Goal: Obtain resource: Download file/media

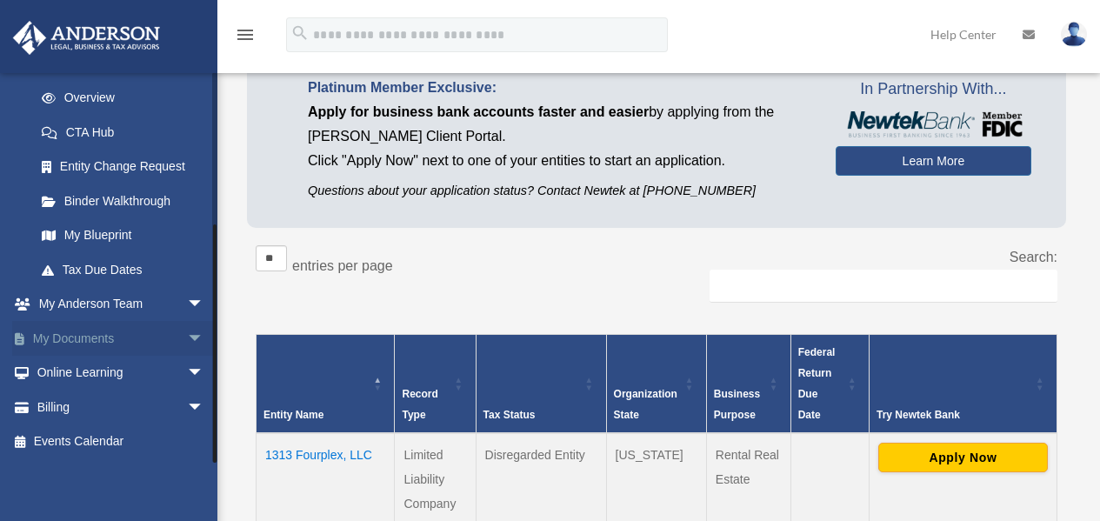
scroll to position [174, 0]
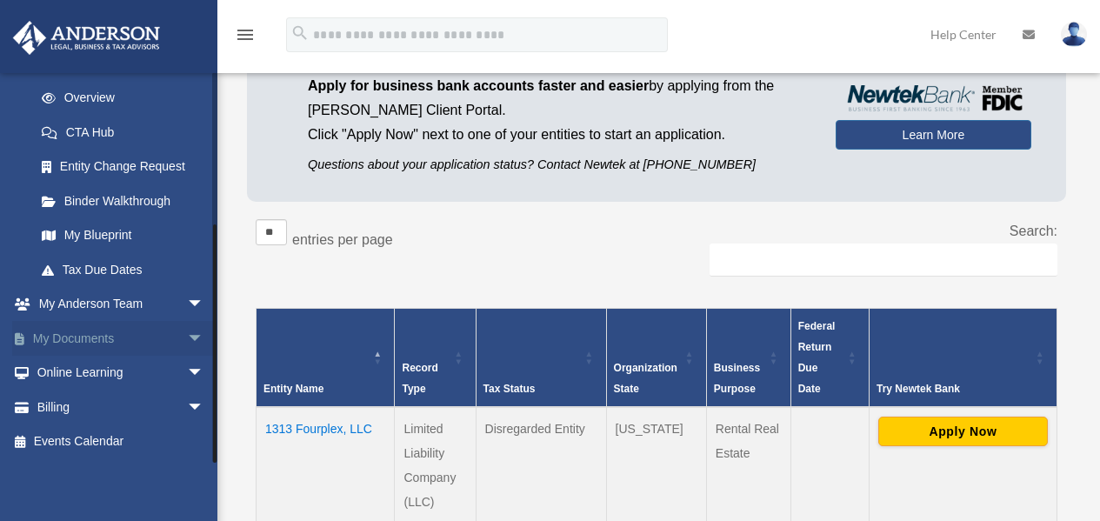
click at [93, 341] on link "My Documents arrow_drop_down" at bounding box center [121, 338] width 218 height 35
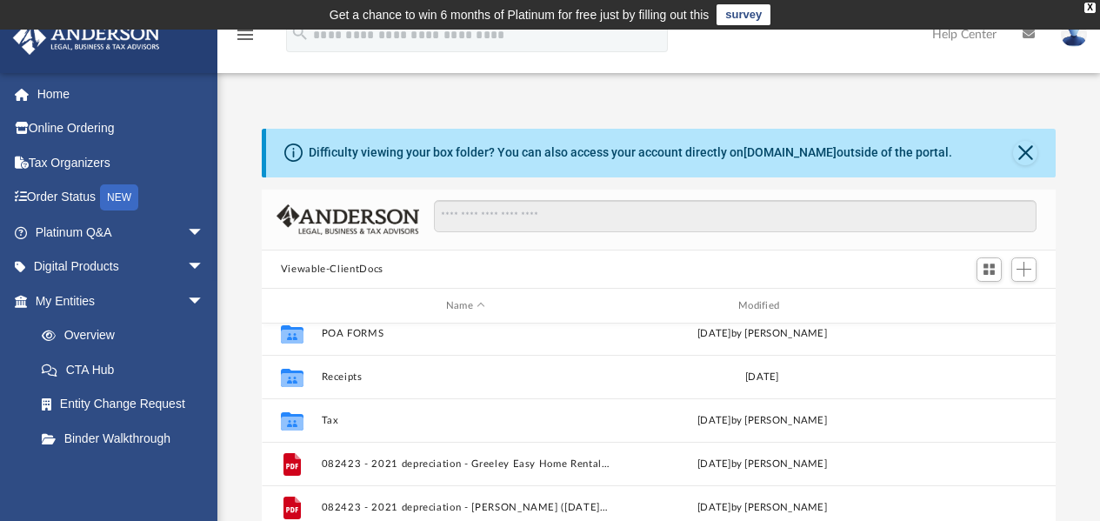
scroll to position [261, 0]
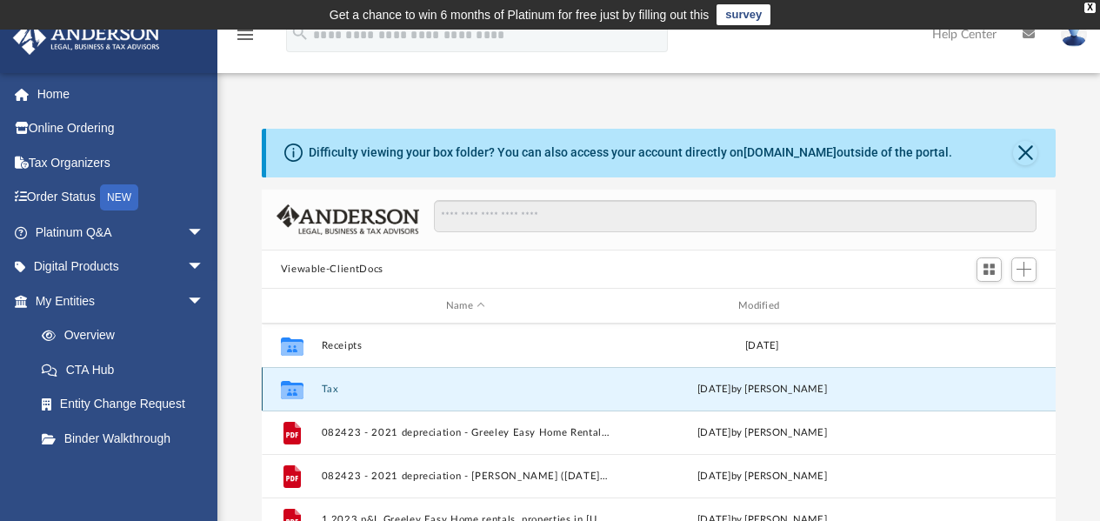
click at [333, 385] on button "Tax" at bounding box center [465, 389] width 289 height 11
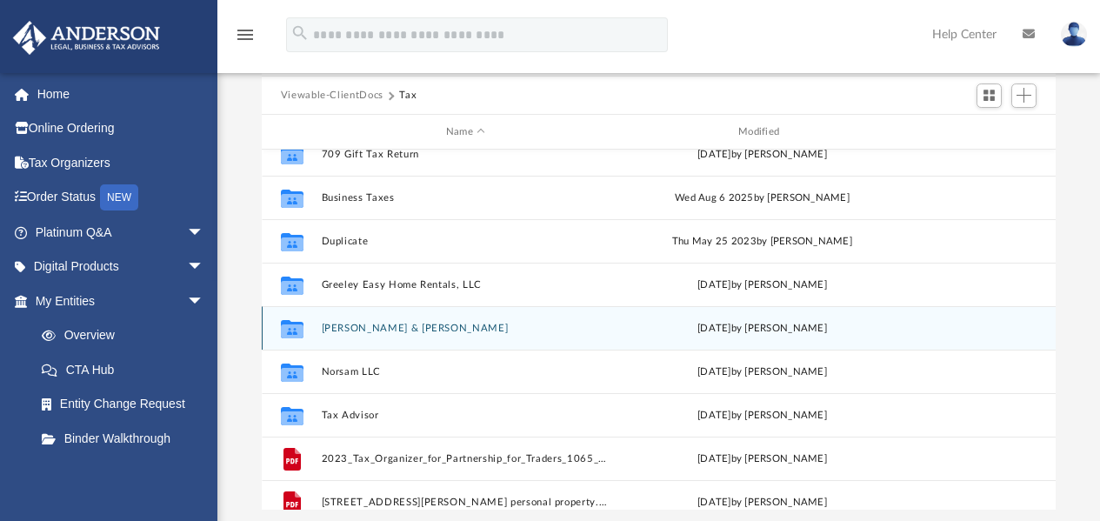
scroll to position [31, 0]
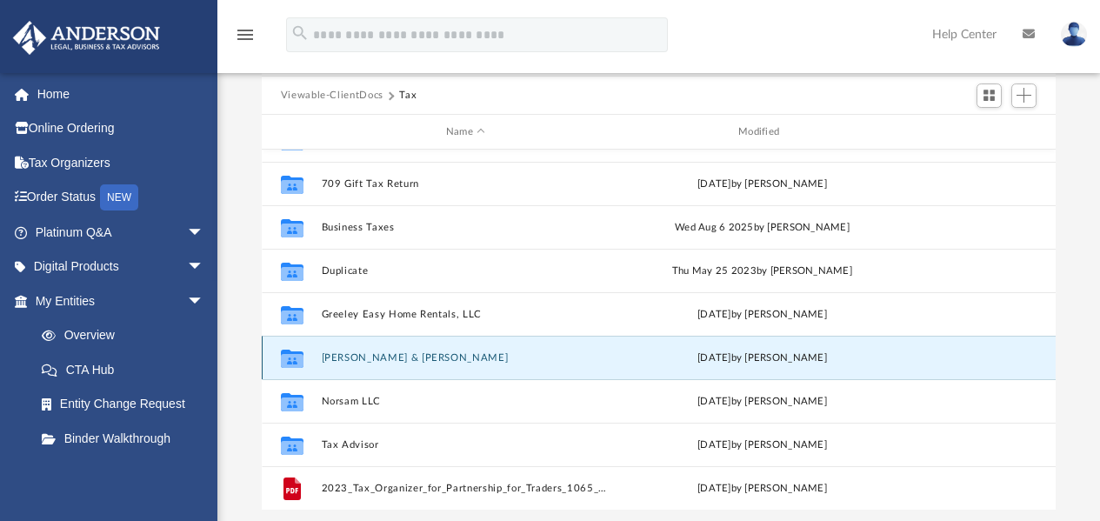
click at [374, 354] on button "[PERSON_NAME] & [PERSON_NAME]" at bounding box center [465, 357] width 289 height 11
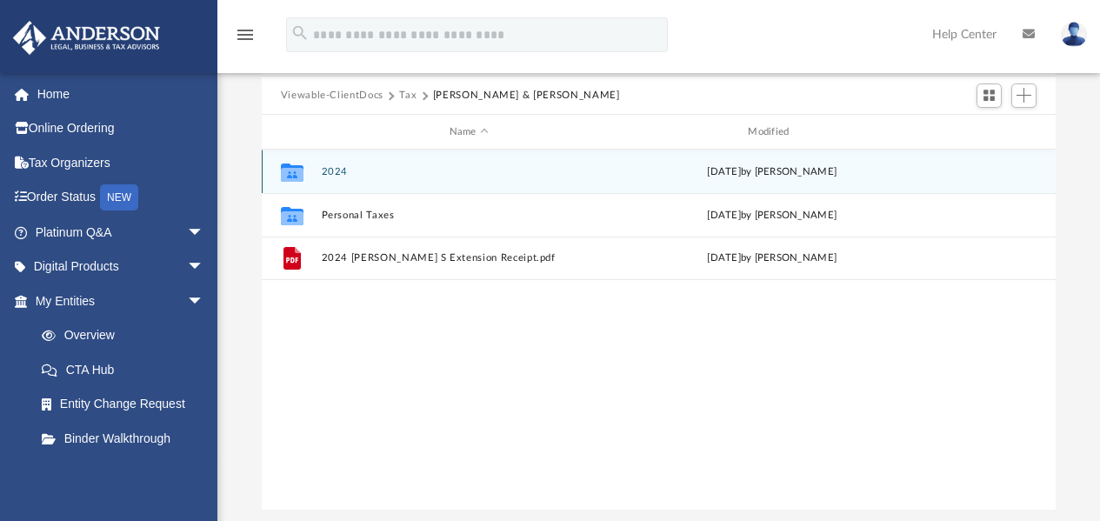
scroll to position [0, 0]
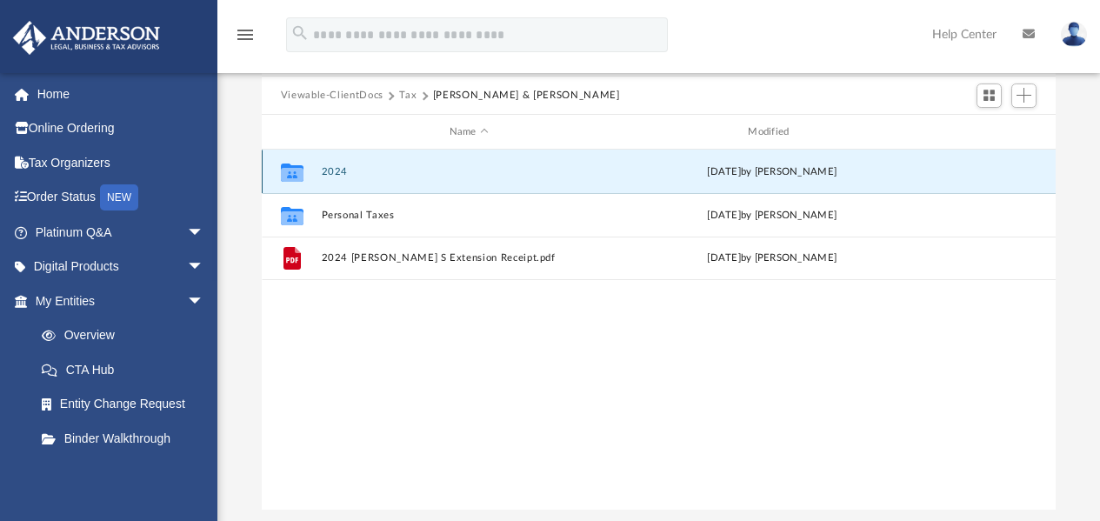
click at [330, 170] on button "2024" at bounding box center [469, 171] width 296 height 11
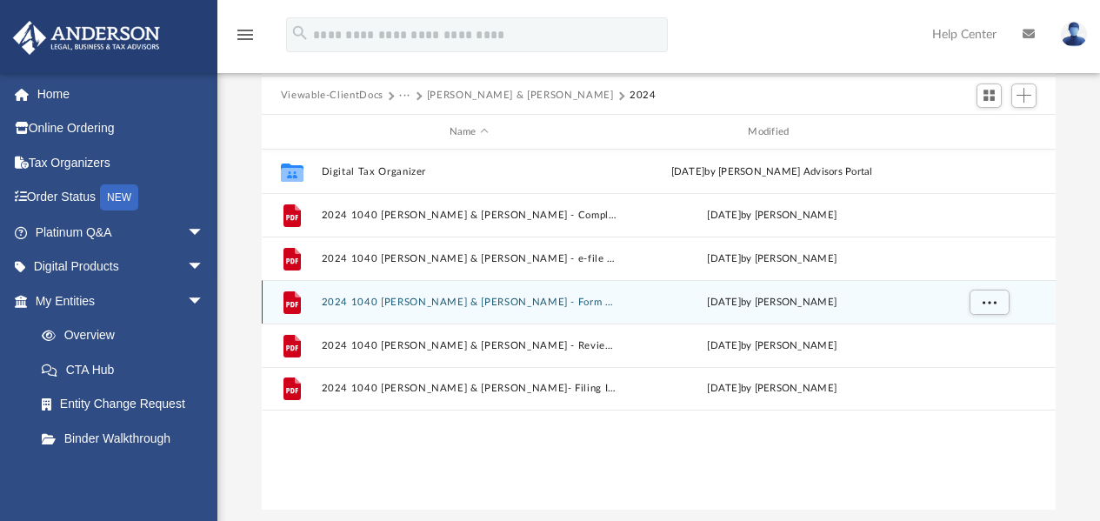
click at [546, 301] on button "2024 1040 [PERSON_NAME] & [PERSON_NAME] - Form 1040-ES Estimated Tax Payment.pdf" at bounding box center [469, 302] width 296 height 11
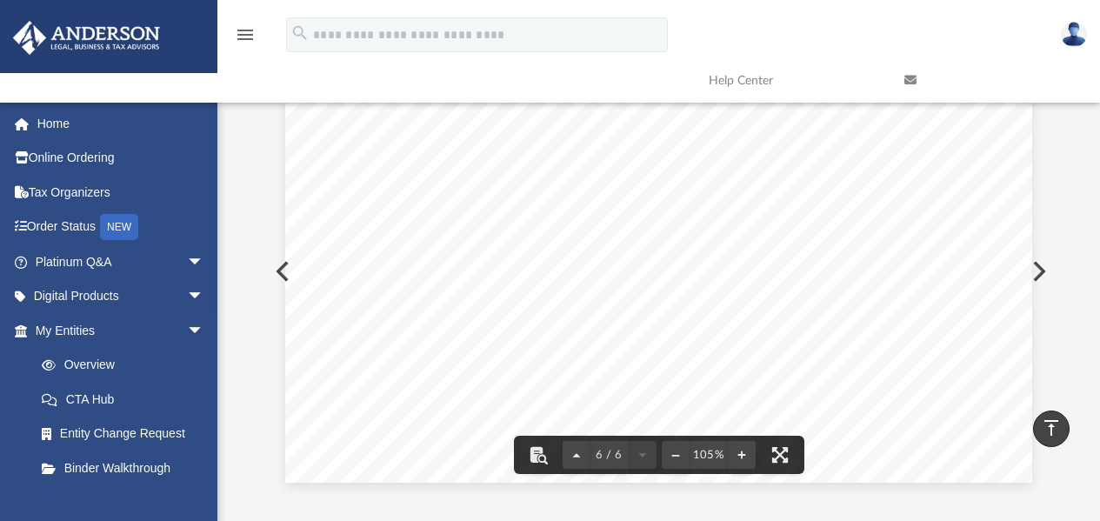
scroll to position [172, 0]
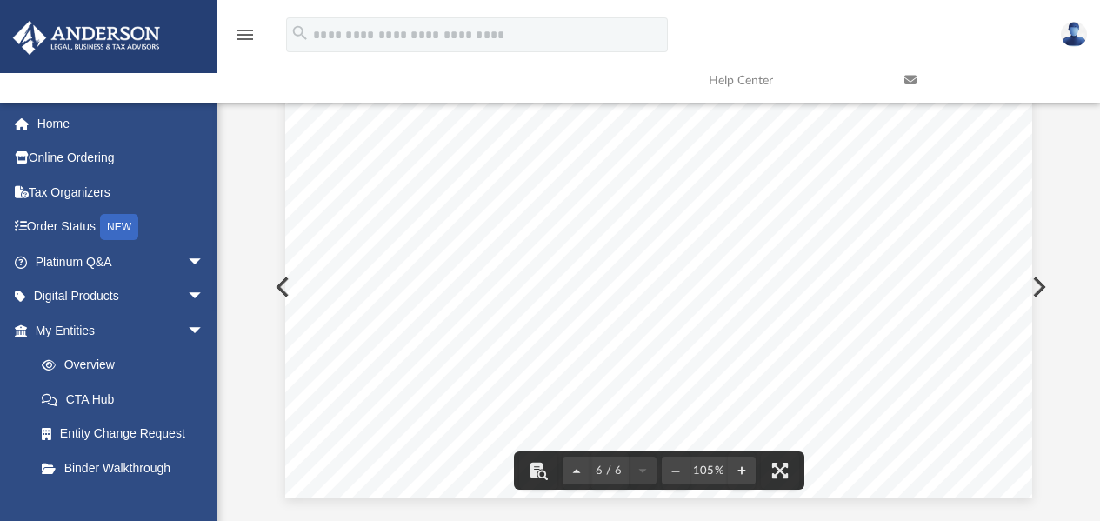
click at [889, 273] on div "4R0205 04-01-24 Taxpayer Spouse Adjusted Gross Income Worksheet Year 1. 2. 3. 4…" at bounding box center [658, 14] width 747 height 967
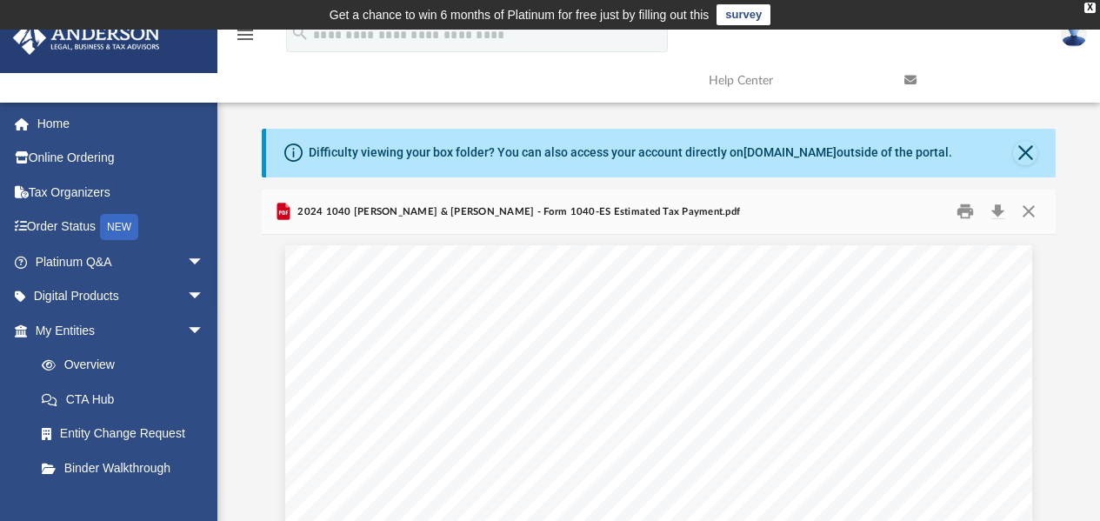
scroll to position [0, 0]
click at [1031, 212] on button "Close" at bounding box center [1028, 211] width 31 height 27
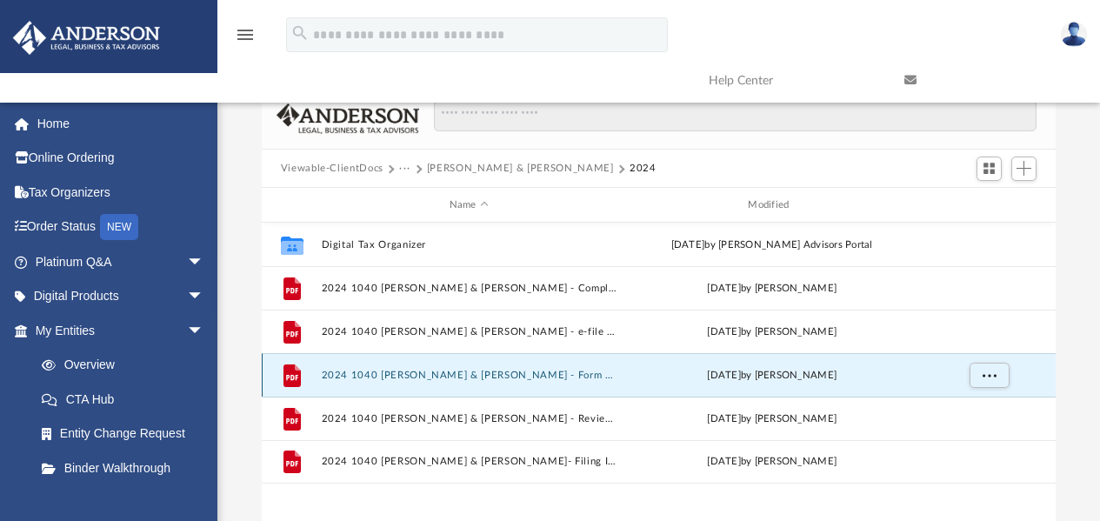
scroll to position [174, 0]
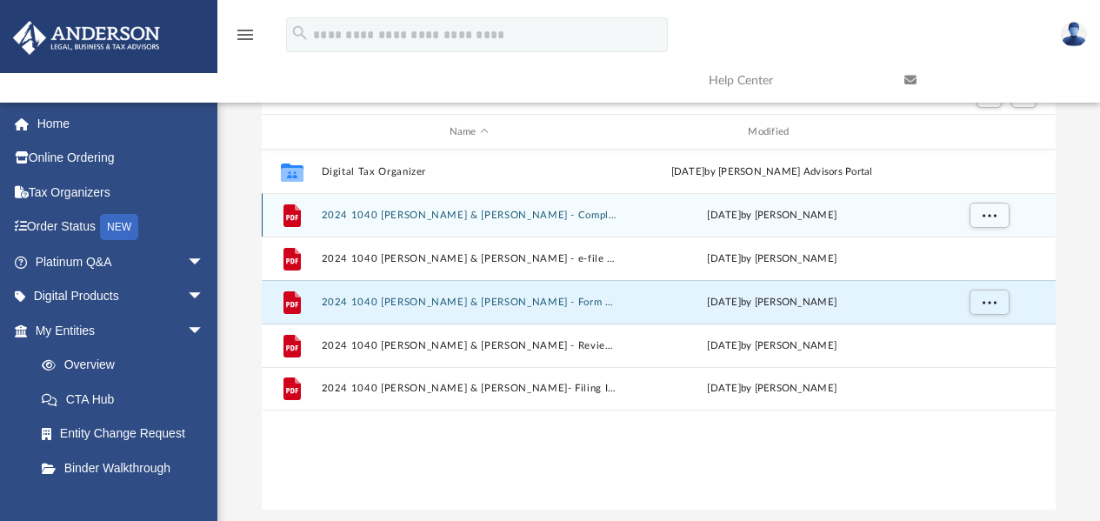
click at [476, 211] on button "2024 1040 [PERSON_NAME] & [PERSON_NAME] - Completed Copy.pdf" at bounding box center [469, 215] width 296 height 11
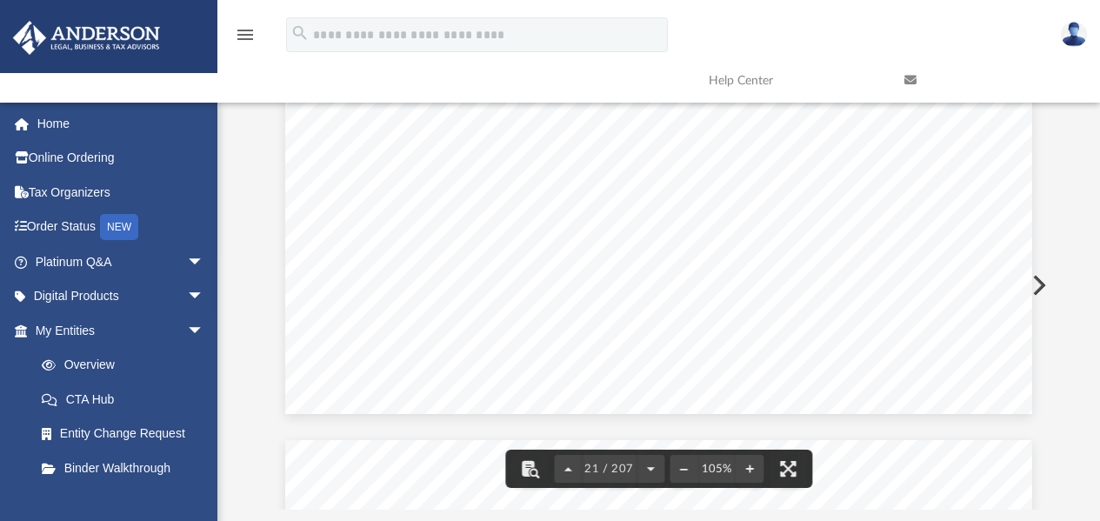
scroll to position [20263, 0]
click at [59, 122] on link "Home" at bounding box center [121, 123] width 218 height 35
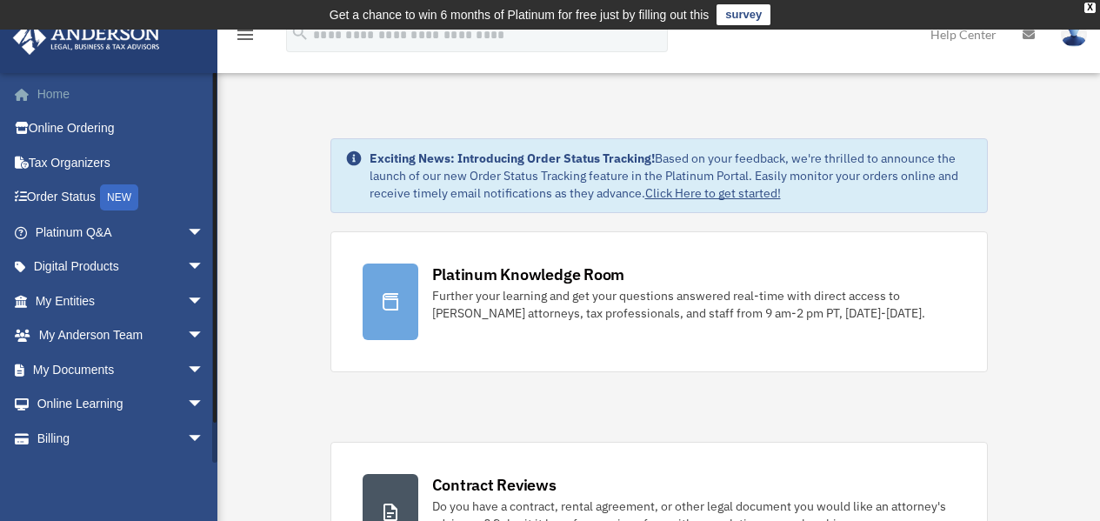
click at [70, 96] on link "Home" at bounding box center [121, 94] width 218 height 35
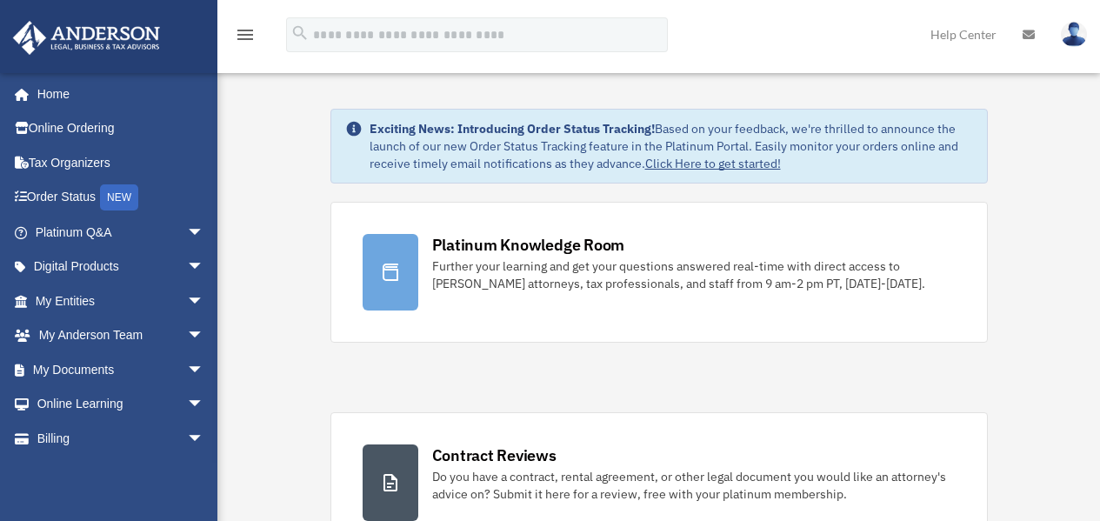
click at [101, 373] on link "My Documents arrow_drop_down" at bounding box center [121, 369] width 218 height 35
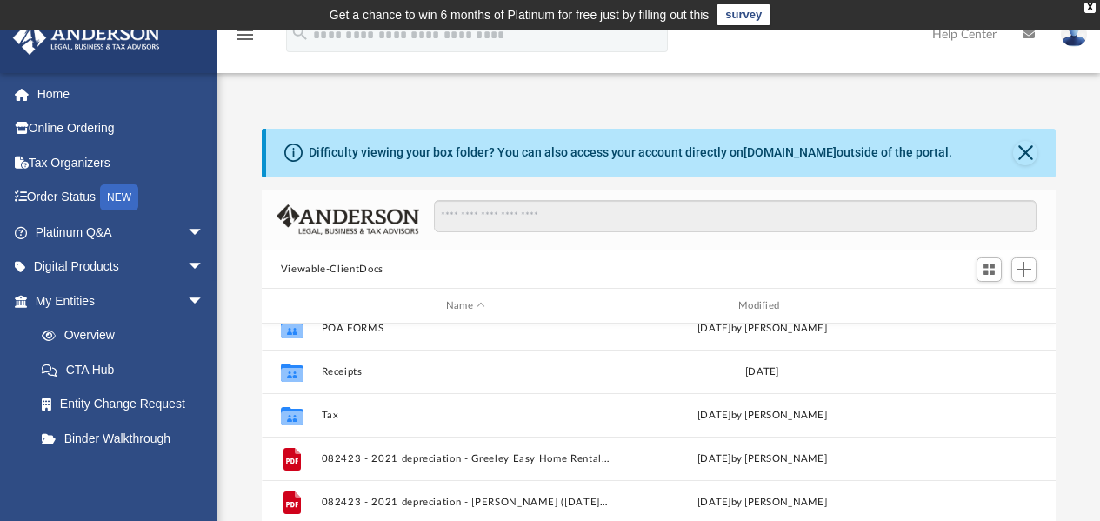
scroll to position [261, 0]
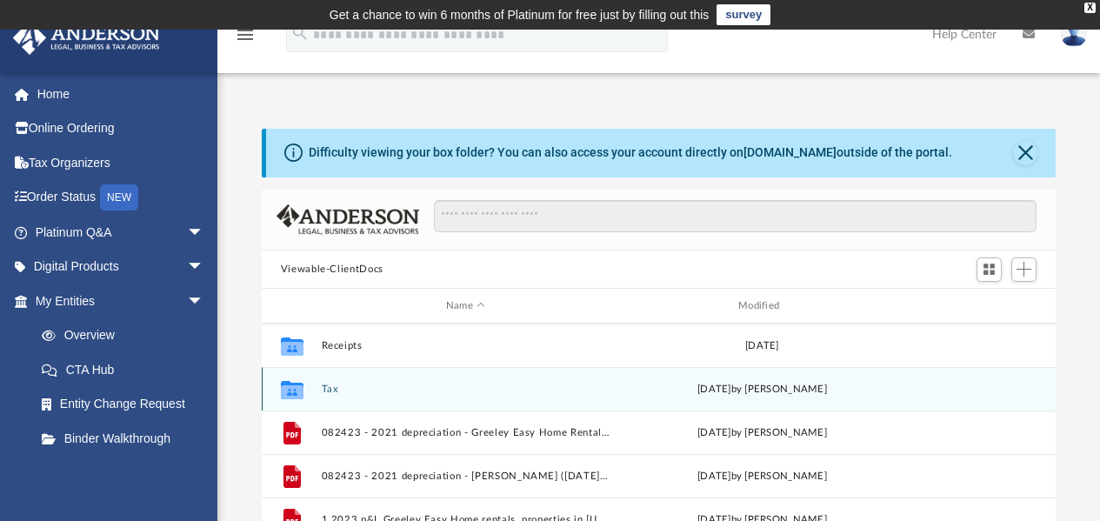
click at [335, 390] on button "Tax" at bounding box center [465, 389] width 289 height 11
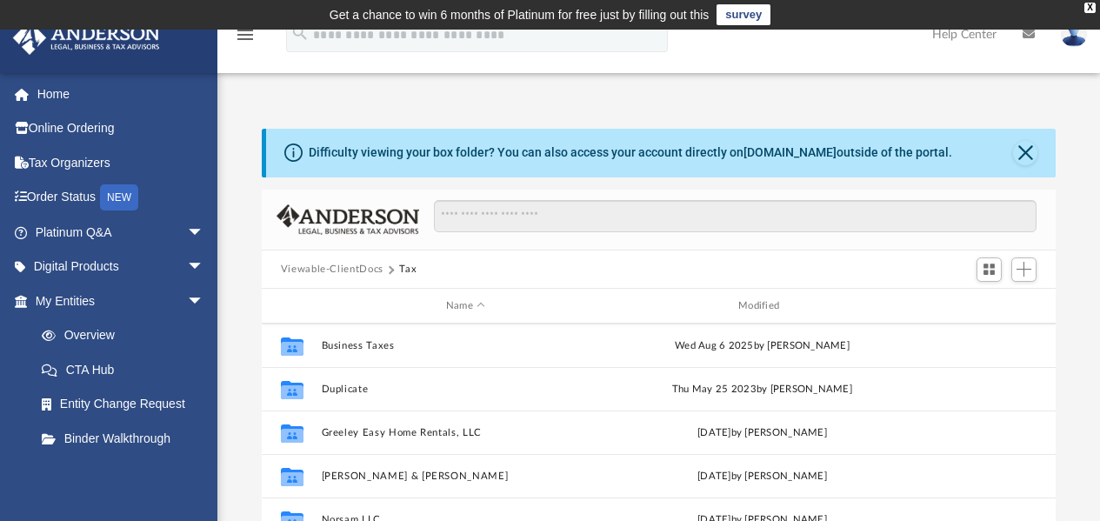
scroll to position [118, 0]
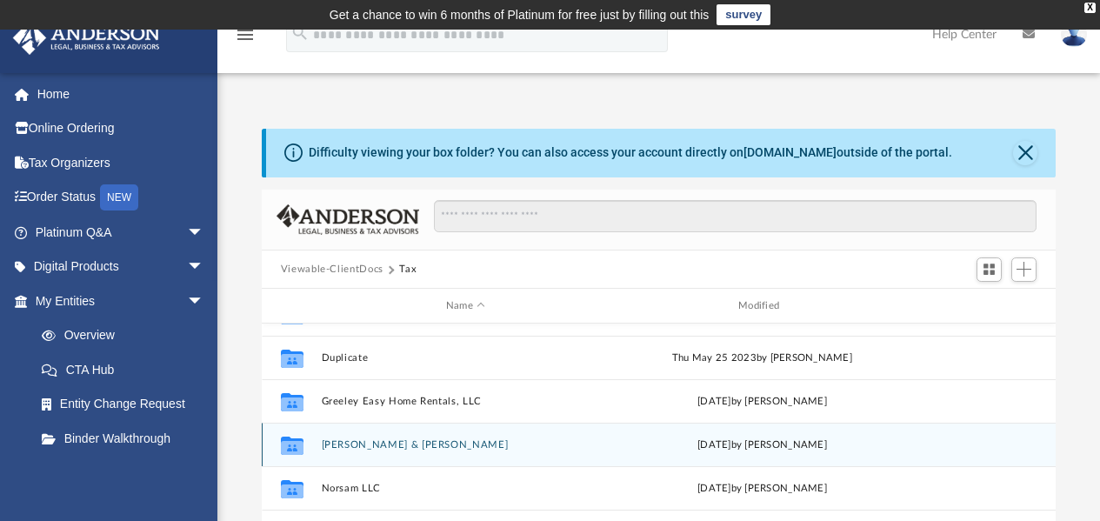
click at [397, 446] on button "[PERSON_NAME] & [PERSON_NAME]" at bounding box center [465, 444] width 289 height 11
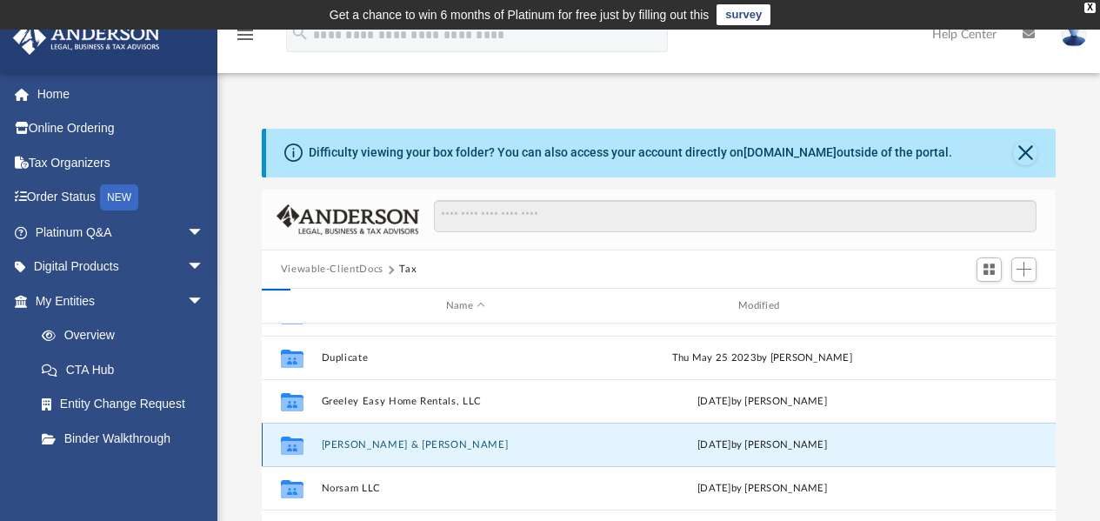
scroll to position [0, 0]
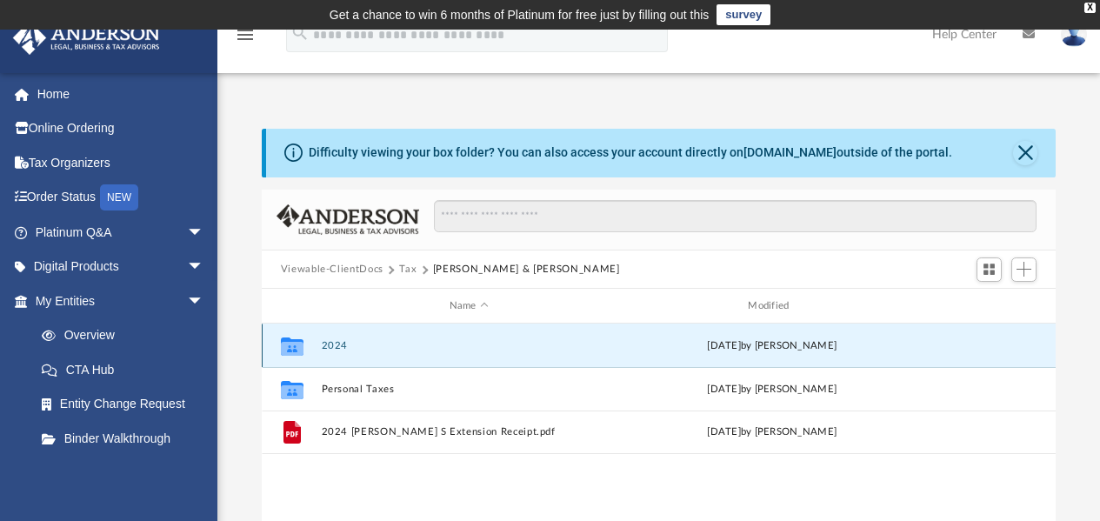
click at [331, 344] on button "2024" at bounding box center [469, 345] width 296 height 11
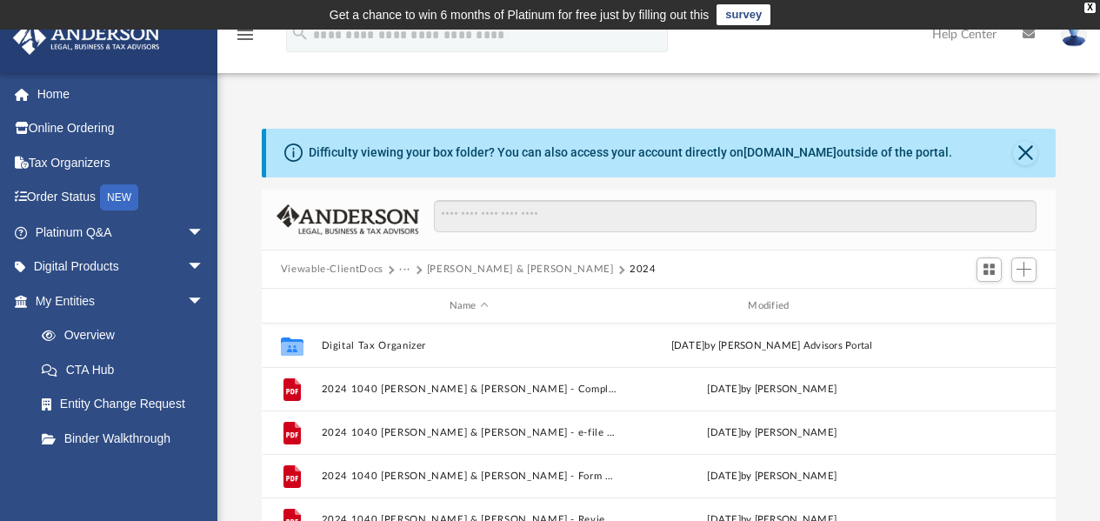
click at [326, 265] on button "Viewable-ClientDocs" at bounding box center [332, 270] width 103 height 16
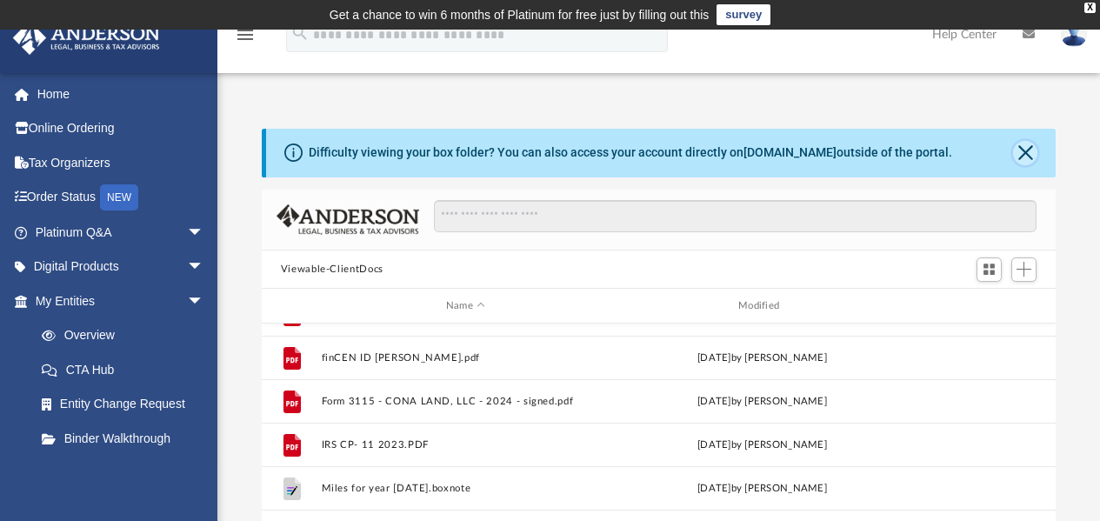
click at [1024, 157] on button "Close" at bounding box center [1025, 153] width 24 height 24
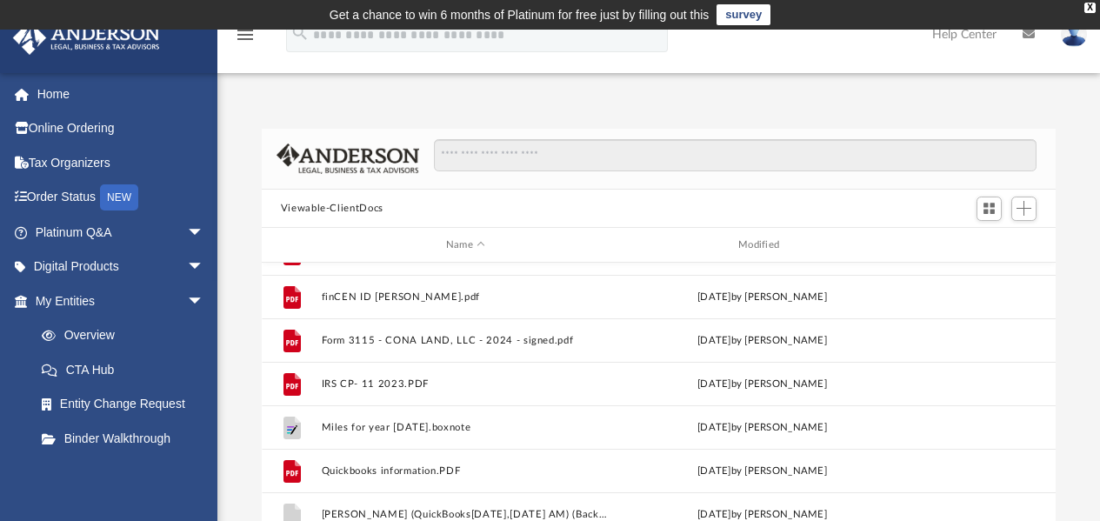
click at [900, 100] on div "Difficulty viewing your box folder? You can also access your account directly o…" at bounding box center [658, 357] width 883 height 531
click at [1074, 34] on img at bounding box center [1074, 34] width 26 height 25
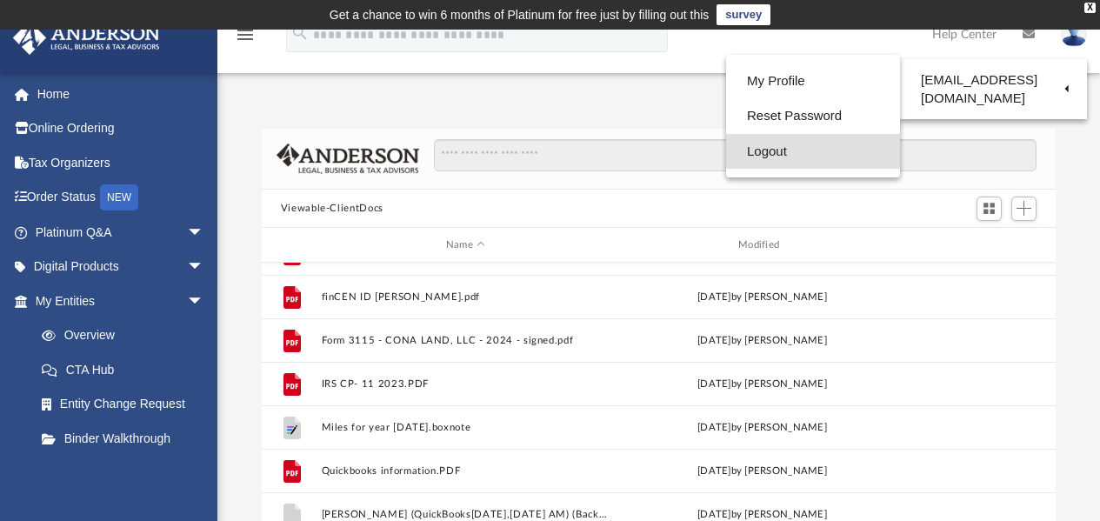
click at [780, 150] on link "Logout" at bounding box center [813, 152] width 174 height 36
